Goal: Information Seeking & Learning: Learn about a topic

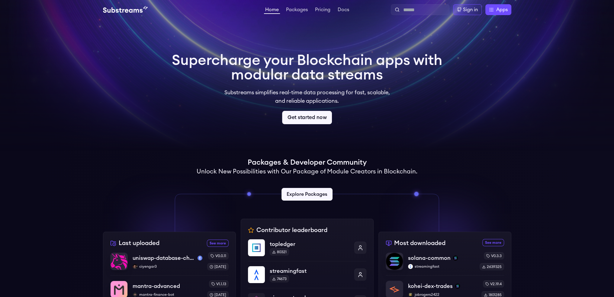
click at [308, 119] on link "Get started now" at bounding box center [307, 117] width 50 height 13
click at [306, 194] on link "Explore Packages" at bounding box center [306, 194] width 53 height 13
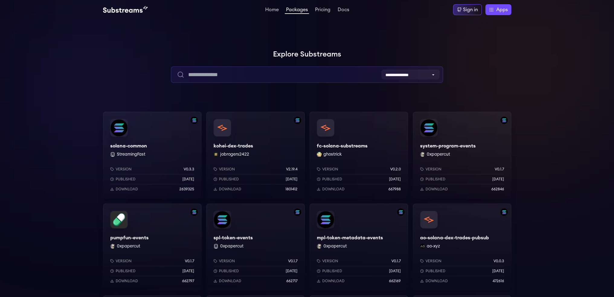
click at [302, 72] on input "text" at bounding box center [307, 74] width 272 height 16
click at [268, 74] on input "****" at bounding box center [307, 74] width 272 height 16
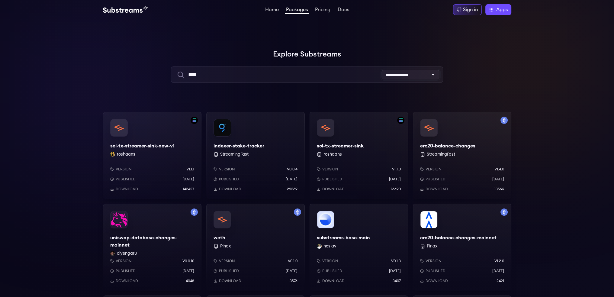
click at [415, 77] on select "**********" at bounding box center [410, 75] width 58 height 10
click at [415, 59] on h1 "Explore Substreams" at bounding box center [307, 54] width 408 height 12
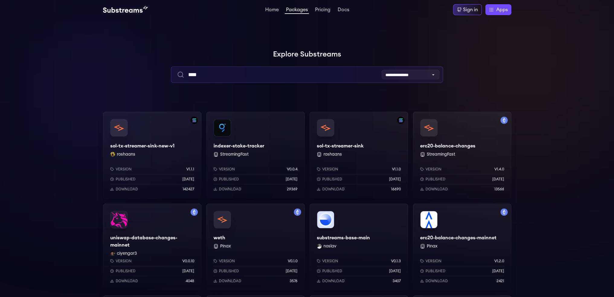
click at [258, 75] on input "****" at bounding box center [307, 74] width 272 height 16
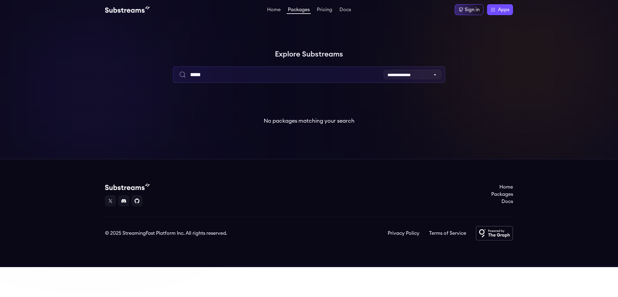
click at [246, 77] on input "****" at bounding box center [309, 74] width 272 height 16
type input "****"
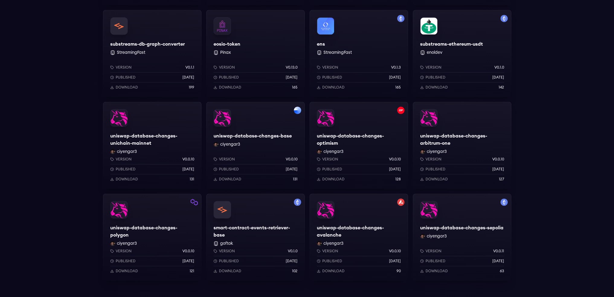
scroll to position [362, 0]
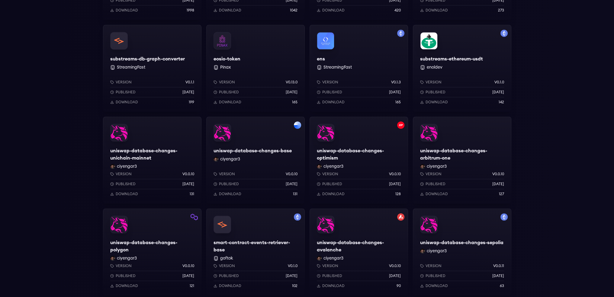
click at [270, 162] on div "Version v0.0.10 Published 3 days ago Download 131" at bounding box center [255, 183] width 98 height 42
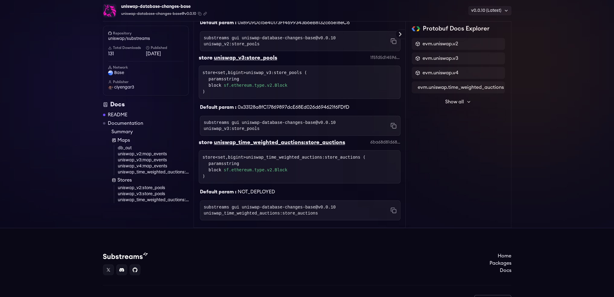
scroll to position [577, 0]
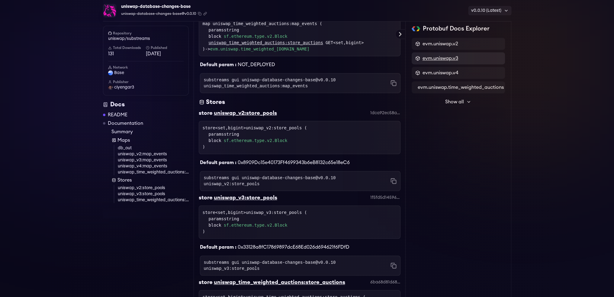
click at [431, 59] on span "evm.uniswap.v3" at bounding box center [440, 58] width 36 height 7
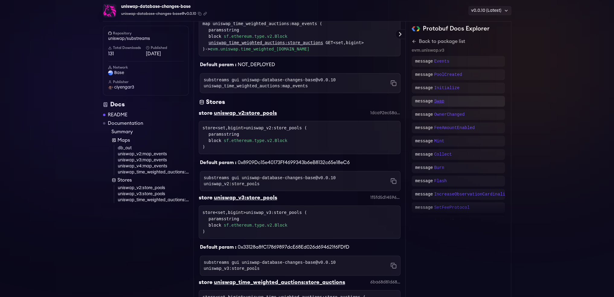
click at [436, 102] on p "Swap" at bounding box center [439, 101] width 10 height 6
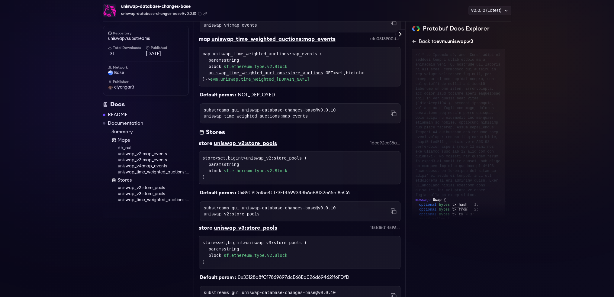
click at [412, 43] on icon at bounding box center [414, 41] width 5 height 5
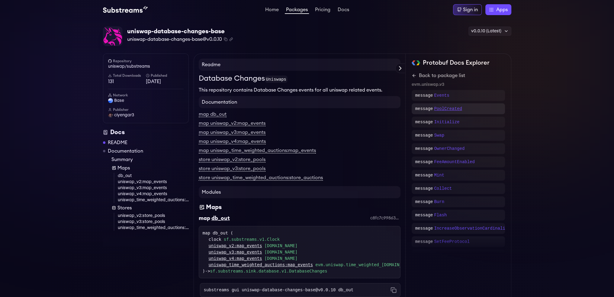
click at [448, 106] on p "PoolCreated" at bounding box center [448, 109] width 28 height 6
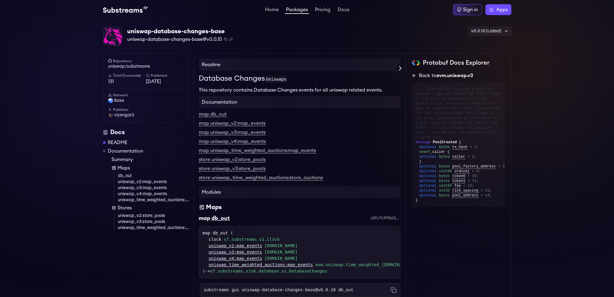
click at [414, 75] on icon at bounding box center [413, 75] width 3 height 0
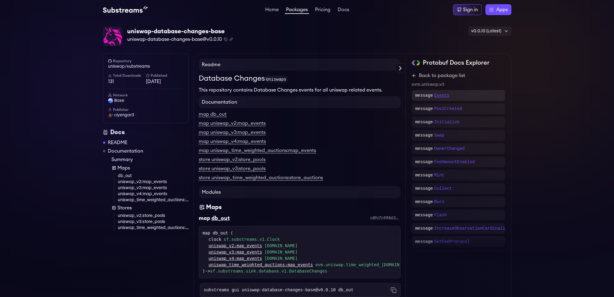
click at [442, 94] on p "Events" at bounding box center [441, 95] width 15 height 6
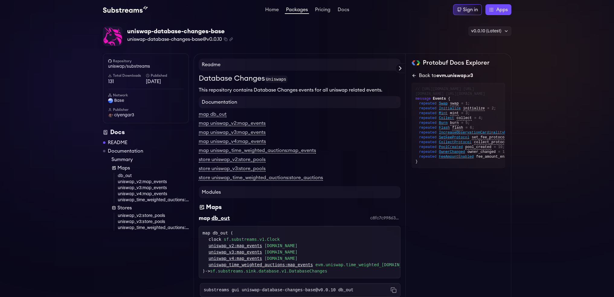
click at [412, 77] on icon at bounding box center [414, 75] width 5 height 5
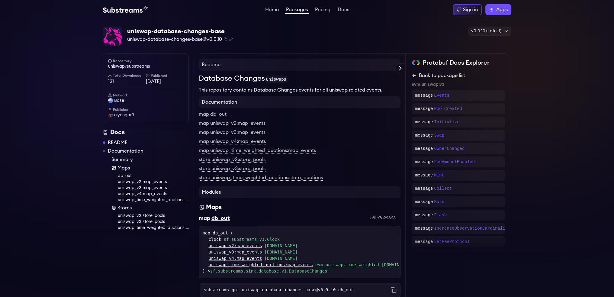
click at [414, 77] on icon at bounding box center [414, 75] width 5 height 5
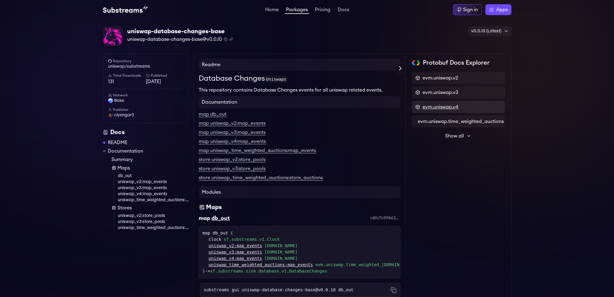
click at [447, 105] on span "evm.uniswap.v4" at bounding box center [440, 106] width 36 height 7
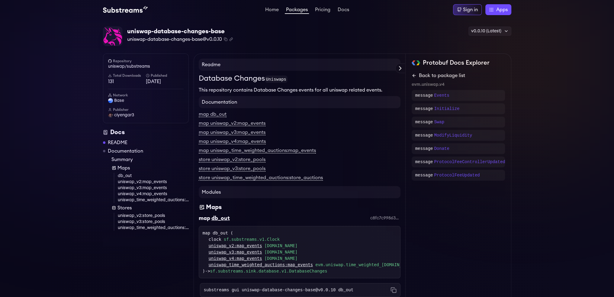
click at [412, 75] on icon at bounding box center [414, 75] width 5 height 5
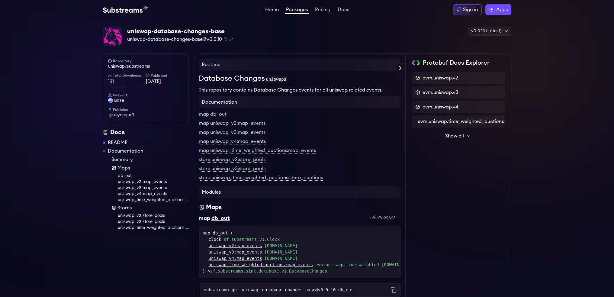
click at [444, 70] on div "Protobuf Docs Explorer evm.uniswap.v2 evm.uniswap.v3 evm.uniswap.v4 evm.uniswap…" at bounding box center [458, 108] width 93 height 98
click at [444, 78] on span "evm.uniswap.v2" at bounding box center [440, 77] width 36 height 7
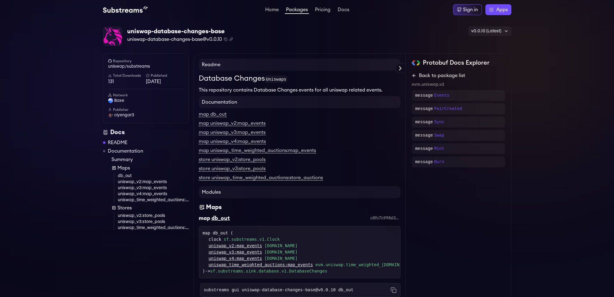
click at [413, 74] on icon at bounding box center [414, 75] width 5 height 5
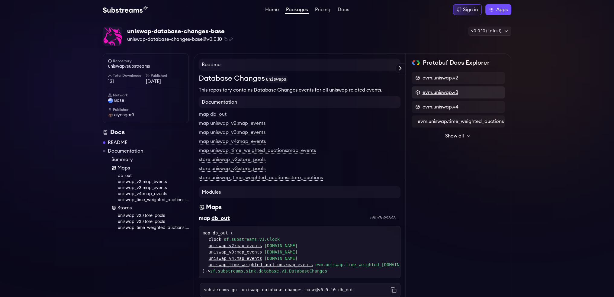
click at [444, 95] on span "evm.uniswap.v3" at bounding box center [440, 92] width 36 height 7
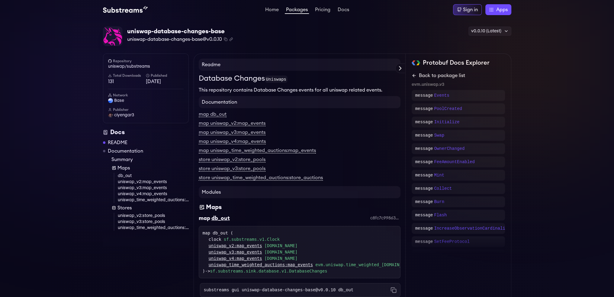
click at [416, 74] on link "Back to package list" at bounding box center [458, 75] width 93 height 7
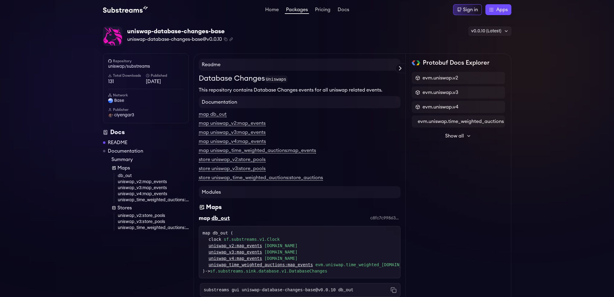
click at [460, 134] on span "Show all" at bounding box center [454, 135] width 19 height 7
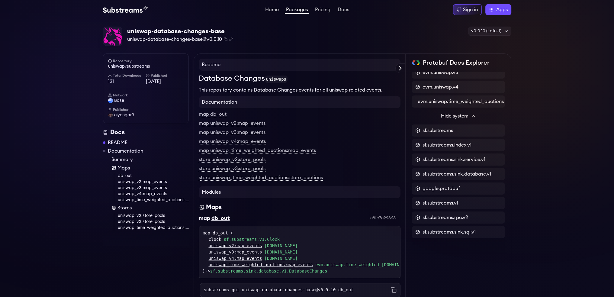
scroll to position [24, 0]
click at [452, 199] on span "sf.substreams.v1" at bounding box center [440, 202] width 36 height 7
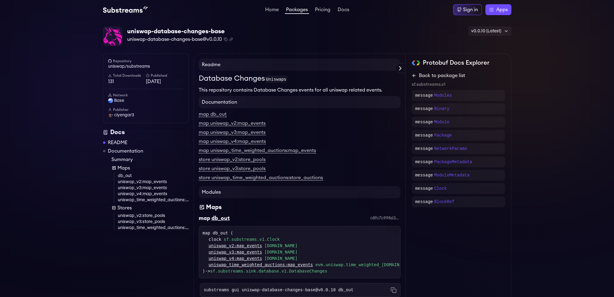
click at [414, 72] on link "Back to package list" at bounding box center [458, 75] width 93 height 7
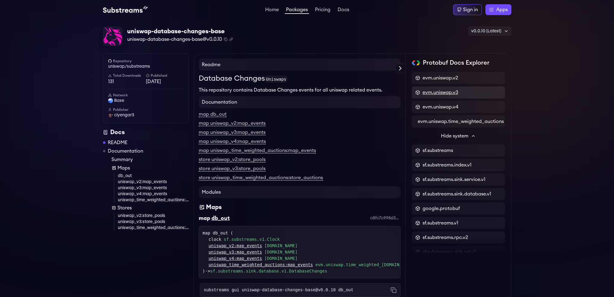
click at [442, 93] on span "evm.uniswap.v3" at bounding box center [440, 92] width 36 height 7
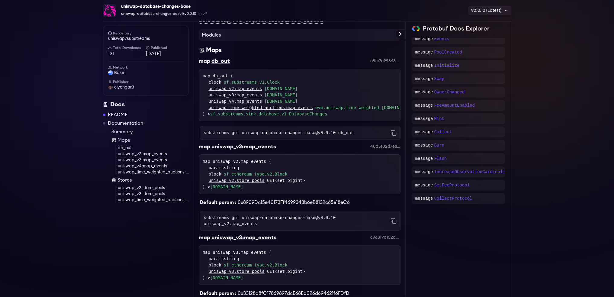
scroll to position [181, 0]
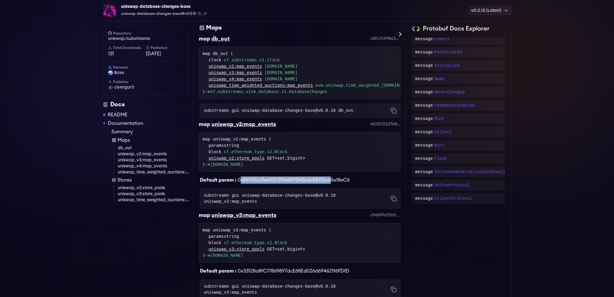
drag, startPoint x: 240, startPoint y: 183, endPoint x: 332, endPoint y: 184, distance: 92.4
click at [330, 182] on span "0x8909Dc15e40173Ff4699343b6eB8132c65e18eC6" at bounding box center [294, 180] width 112 height 5
click at [346, 182] on span "0x8909Dc15e40173Ff4699343b6eB8132c65e18eC6" at bounding box center [294, 180] width 112 height 5
click at [358, 182] on div "Default param : 0x8909Dc15e40173Ff4699343b6eB8132c65e18eC6" at bounding box center [300, 178] width 202 height 12
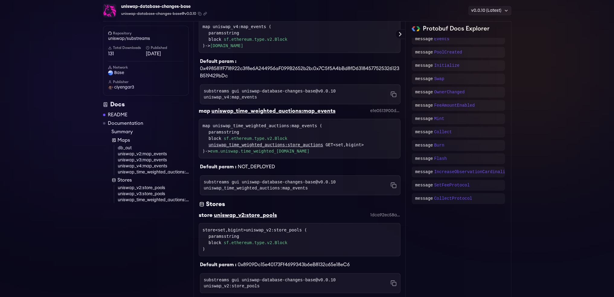
scroll to position [453, 0]
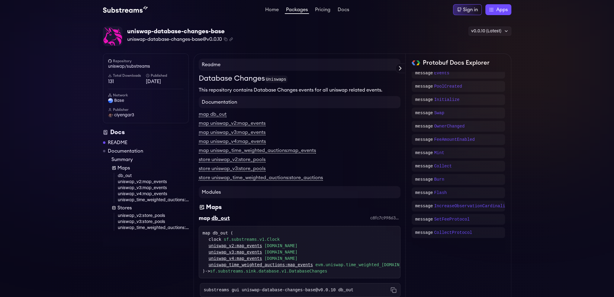
click at [228, 9] on link at bounding box center [183, 9] width 161 height 7
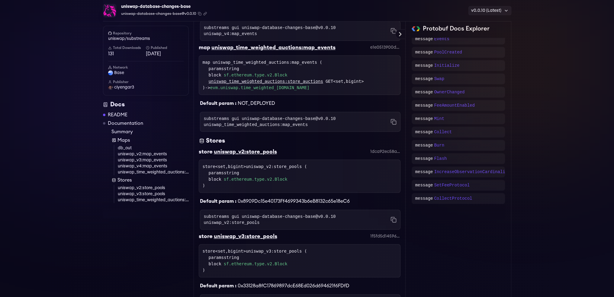
scroll to position [547, 0]
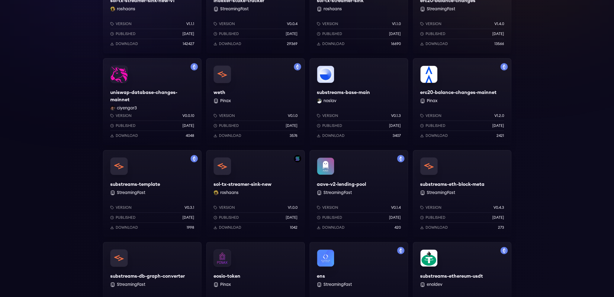
scroll to position [121, 0]
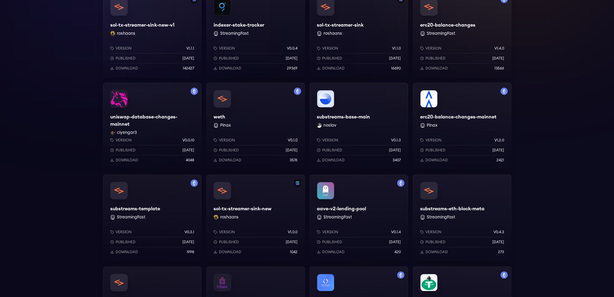
click at [361, 117] on div "substreams-base-main noslav Version v0.1.3 Published [DATE] Download 3407" at bounding box center [358, 126] width 98 height 87
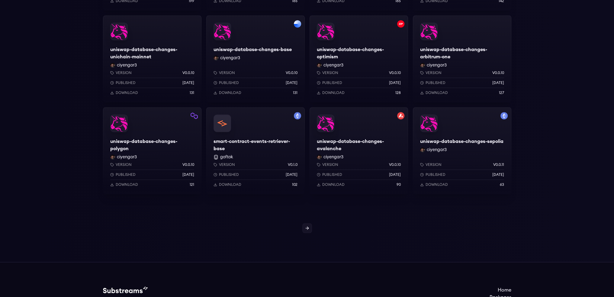
scroll to position [483, 0]
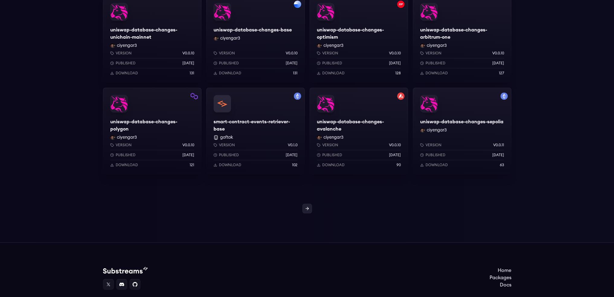
click at [306, 209] on icon at bounding box center [307, 208] width 5 height 5
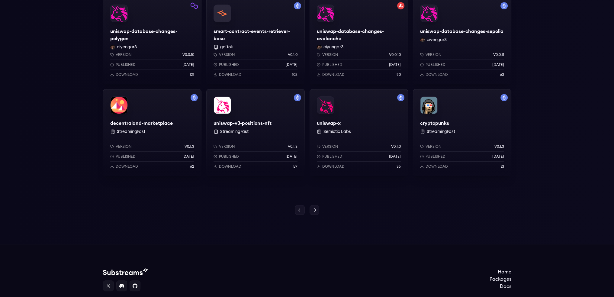
scroll to position [483, 0]
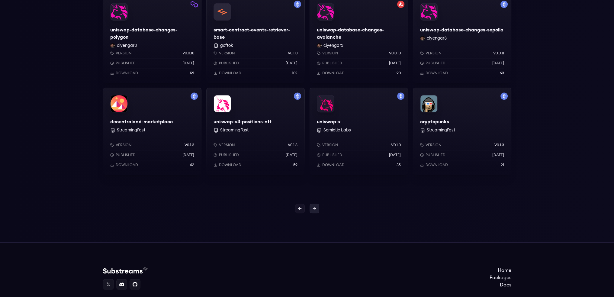
click at [314, 210] on icon at bounding box center [314, 208] width 5 height 5
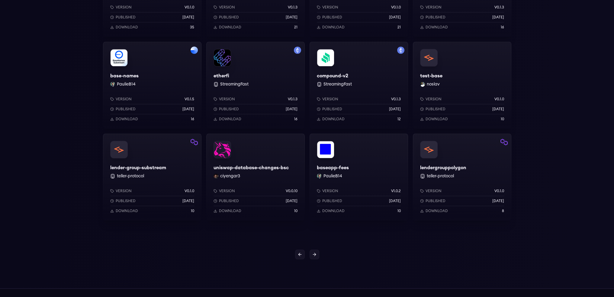
scroll to position [446, 0]
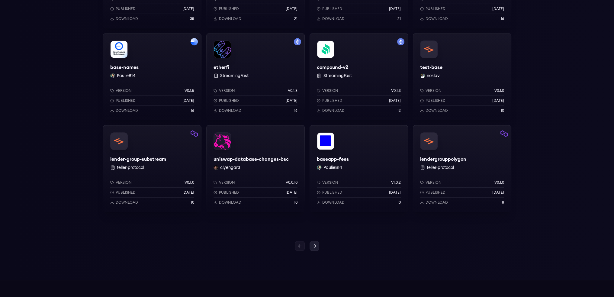
click at [314, 242] on link at bounding box center [314, 246] width 10 height 10
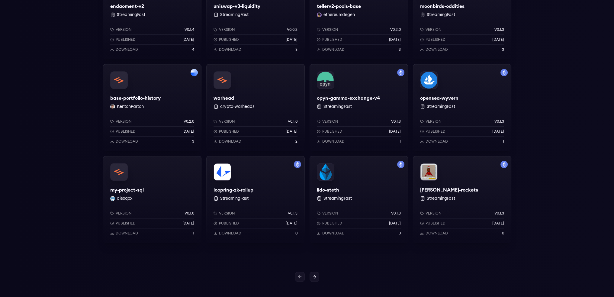
scroll to position [415, 0]
click at [318, 276] on link at bounding box center [314, 276] width 10 height 10
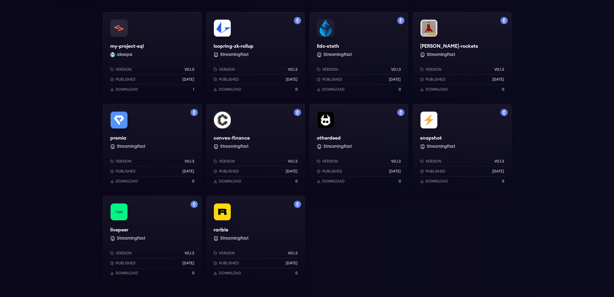
scroll to position [393, 0]
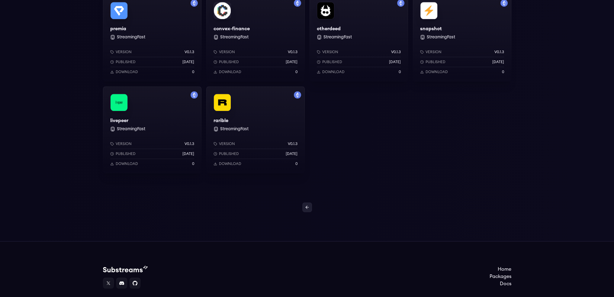
click at [306, 204] on link at bounding box center [307, 207] width 10 height 10
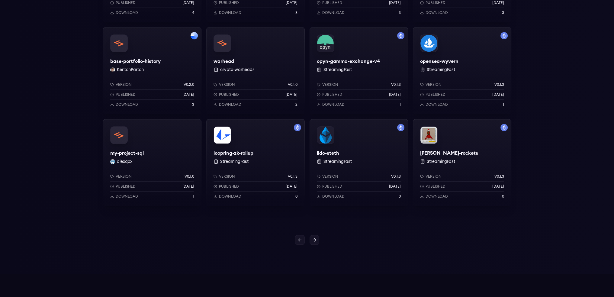
scroll to position [476, 0]
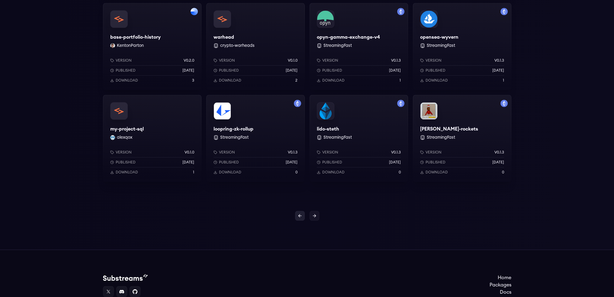
click at [302, 212] on link at bounding box center [300, 216] width 10 height 10
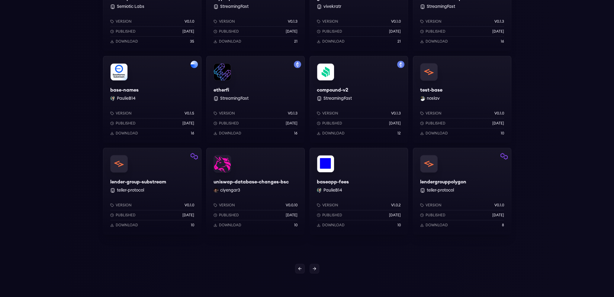
scroll to position [415, 0]
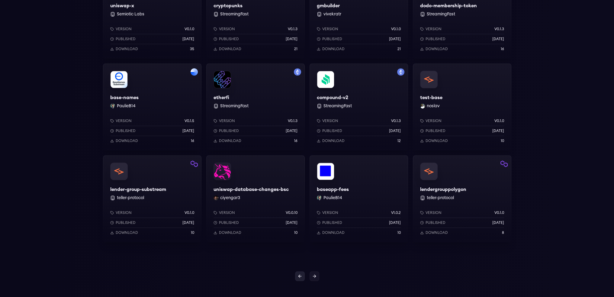
click at [302, 273] on link at bounding box center [300, 276] width 10 height 10
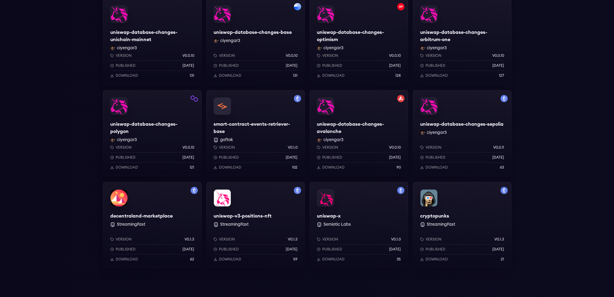
scroll to position [453, 0]
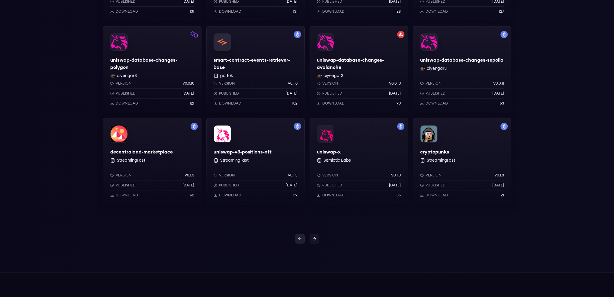
click at [297, 236] on link at bounding box center [300, 239] width 10 height 10
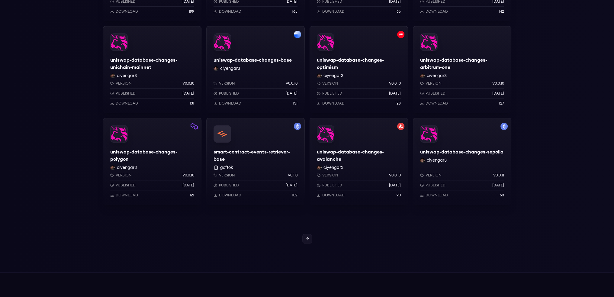
scroll to position [536, 0]
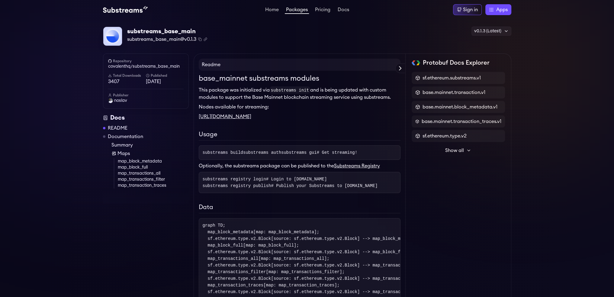
click at [457, 149] on span "Show all" at bounding box center [454, 150] width 19 height 7
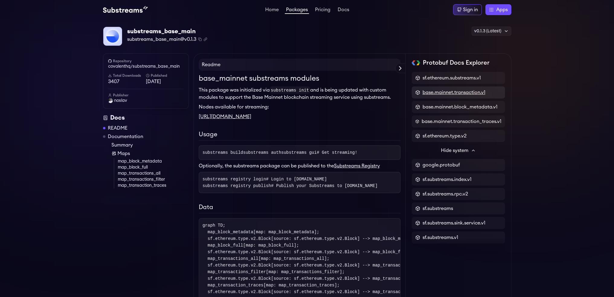
click at [471, 91] on span "base.mainnet.transaction.v1" at bounding box center [453, 92] width 63 height 7
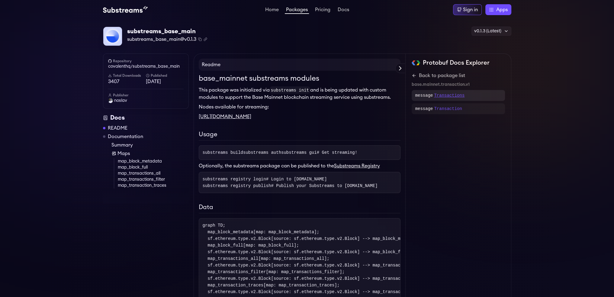
click at [443, 93] on p "Transactions" at bounding box center [449, 95] width 30 height 6
click at [414, 75] on icon at bounding box center [414, 75] width 5 height 5
click at [413, 73] on icon at bounding box center [414, 75] width 5 height 5
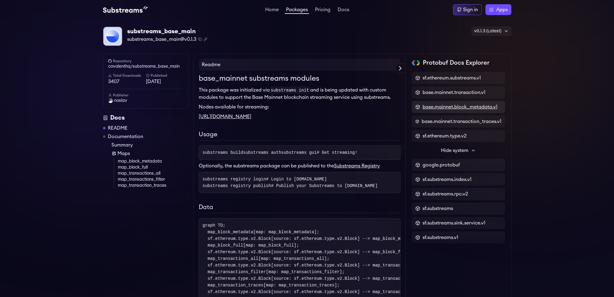
click at [467, 106] on span "base.mainnet.block_metadata.v1" at bounding box center [459, 106] width 75 height 7
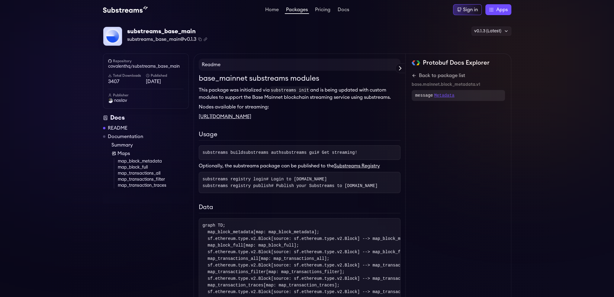
click at [439, 97] on p "Metadata" at bounding box center [444, 95] width 20 height 6
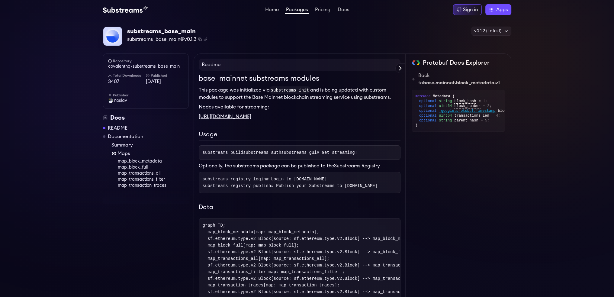
click at [415, 81] on icon at bounding box center [414, 79] width 5 height 5
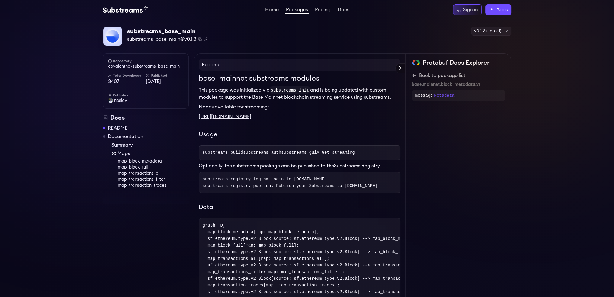
click at [400, 70] on icon at bounding box center [399, 68] width 7 height 7
click at [0, 0] on div "Protobuf Docs Explorer" at bounding box center [0, 0] width 0 height 0
